Goal: Task Accomplishment & Management: Manage account settings

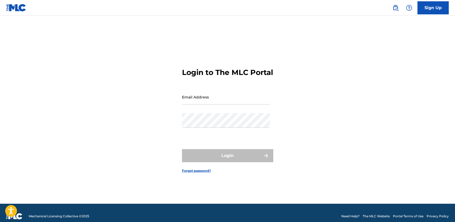
click at [183, 103] on input "Email Address" at bounding box center [226, 97] width 88 height 15
paste input "[EMAIL_ADDRESS][DOMAIN_NAME]"
type input "[EMAIL_ADDRESS][DOMAIN_NAME]"
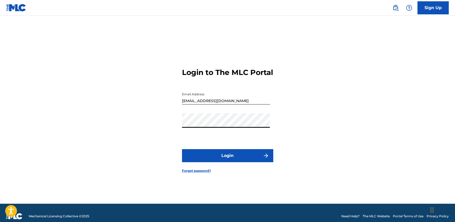
click at [182, 149] on button "Login" at bounding box center [227, 155] width 91 height 13
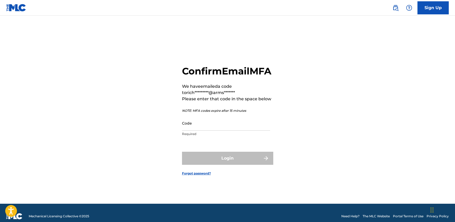
click at [223, 130] on input "Code" at bounding box center [226, 123] width 88 height 15
paste input "600303"
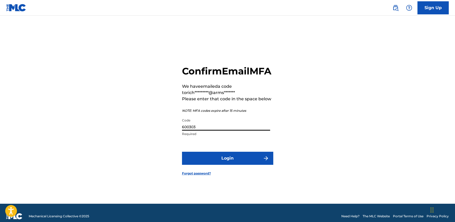
type input "600303"
click at [182, 152] on button "Login" at bounding box center [227, 158] width 91 height 13
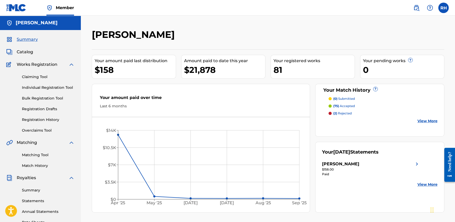
click at [328, 162] on div "[PERSON_NAME]" at bounding box center [340, 164] width 37 height 6
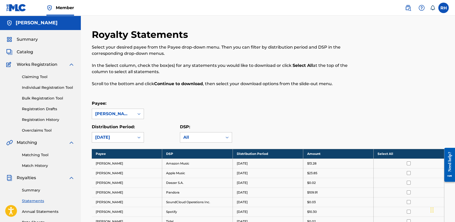
click at [38, 190] on link "Summary" at bounding box center [48, 189] width 53 height 5
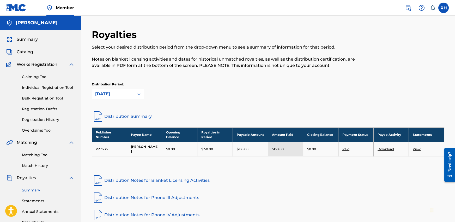
click at [126, 116] on link "Distribution Summary" at bounding box center [268, 116] width 353 height 13
click at [45, 128] on link "Overclaims Tool" at bounding box center [48, 130] width 53 height 5
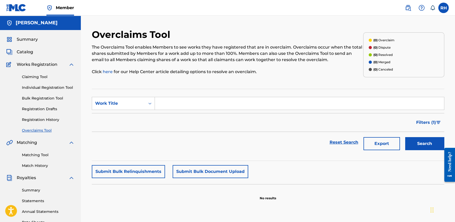
click at [43, 155] on link "Matching Tool" at bounding box center [48, 154] width 53 height 5
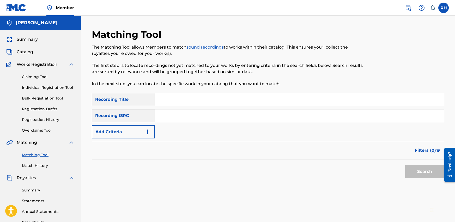
click at [119, 130] on button "Add Criteria" at bounding box center [123, 131] width 63 height 13
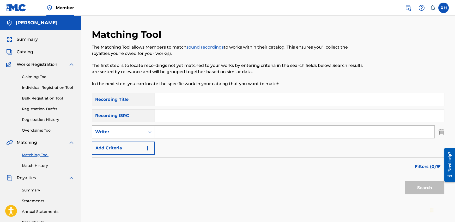
click at [169, 132] on input "Search Form" at bounding box center [295, 132] width 280 height 13
type input "hiebinger"
click at [421, 167] on span "Filters ( 0 )" at bounding box center [425, 166] width 21 height 6
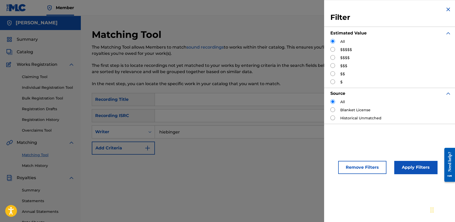
click at [342, 50] on label "$$$$$" at bounding box center [347, 49] width 12 height 5
click at [333, 48] on input "Search Form" at bounding box center [333, 49] width 5 height 5
radio input "true"
click at [427, 165] on button "Apply Filters" at bounding box center [416, 167] width 43 height 13
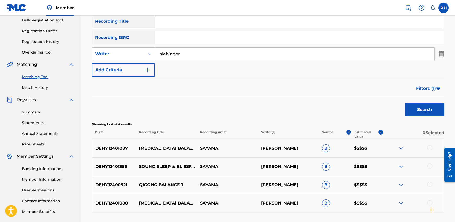
scroll to position [87, 0]
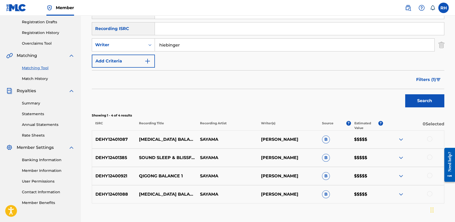
click at [437, 78] on img "Search Form" at bounding box center [439, 79] width 4 height 3
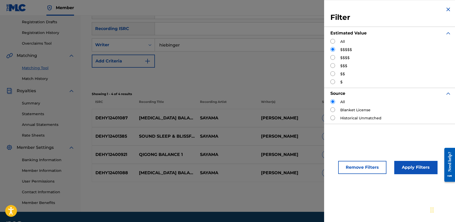
click at [333, 56] on input "Search Form" at bounding box center [333, 57] width 5 height 5
radio input "true"
click at [404, 164] on button "Apply Filters" at bounding box center [416, 167] width 43 height 13
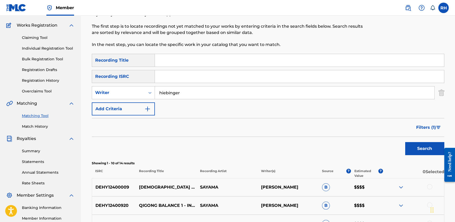
scroll to position [29, 0]
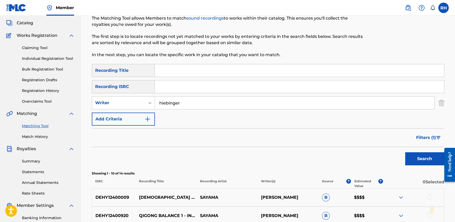
click at [29, 23] on span "Catalog" at bounding box center [25, 23] width 16 height 6
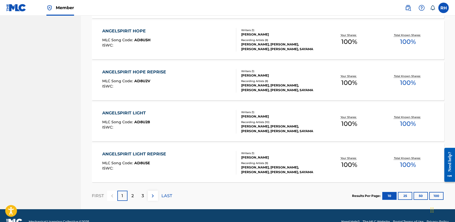
scroll to position [375, 0]
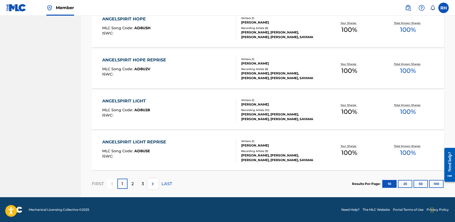
click at [435, 185] on button "100" at bounding box center [437, 184] width 14 height 8
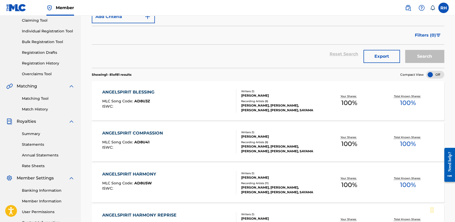
scroll to position [0, 0]
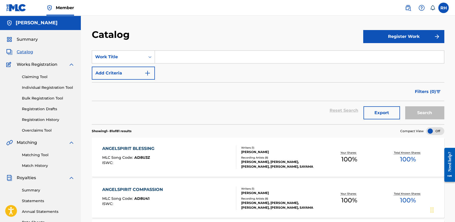
click at [31, 37] on span "Summary" at bounding box center [27, 39] width 21 height 6
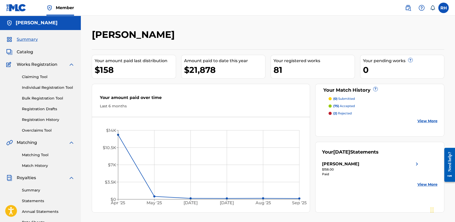
click at [444, 8] on label at bounding box center [444, 8] width 10 height 10
click at [444, 8] on input "[PERSON_NAME] Hiebinger [EMAIL_ADDRESS][DOMAIN_NAME] Notification Preferences P…" at bounding box center [444, 8] width 0 height 0
click at [395, 74] on p "Log out" at bounding box center [393, 74] width 12 height 5
click at [444, 8] on input "[PERSON_NAME] Hiebinger [EMAIL_ADDRESS][DOMAIN_NAME] Notification Preferences P…" at bounding box center [444, 8] width 0 height 0
